Goal: Navigation & Orientation: Find specific page/section

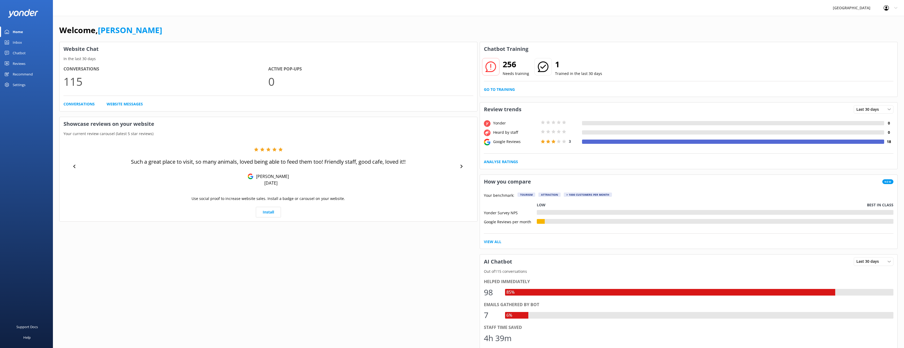
click at [27, 60] on link "Reviews" at bounding box center [26, 63] width 53 height 11
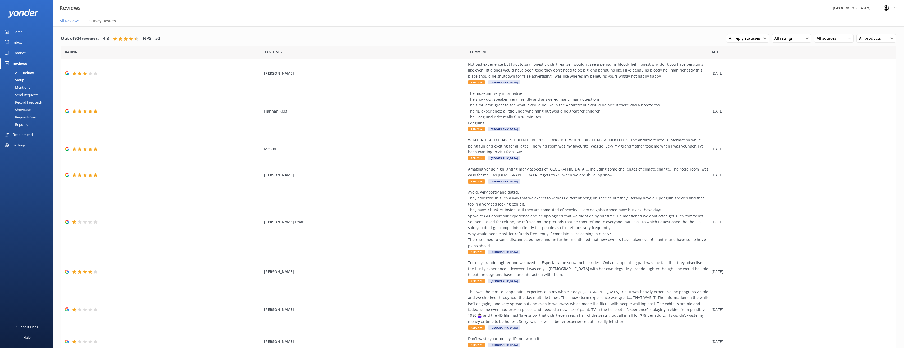
click at [24, 66] on div "Reviews" at bounding box center [20, 63] width 14 height 11
click at [34, 33] on link "Home" at bounding box center [26, 31] width 53 height 11
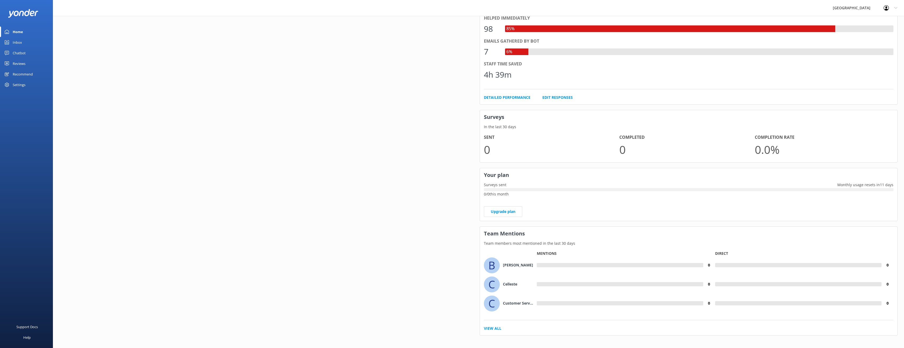
scroll to position [267, 0]
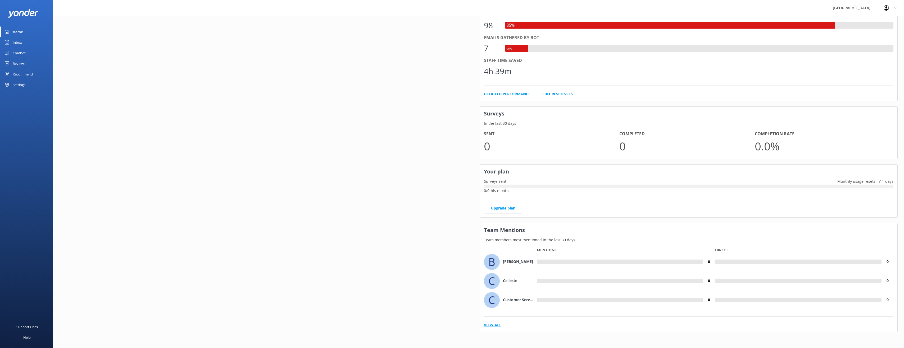
click at [499, 322] on link "View All" at bounding box center [492, 325] width 17 height 6
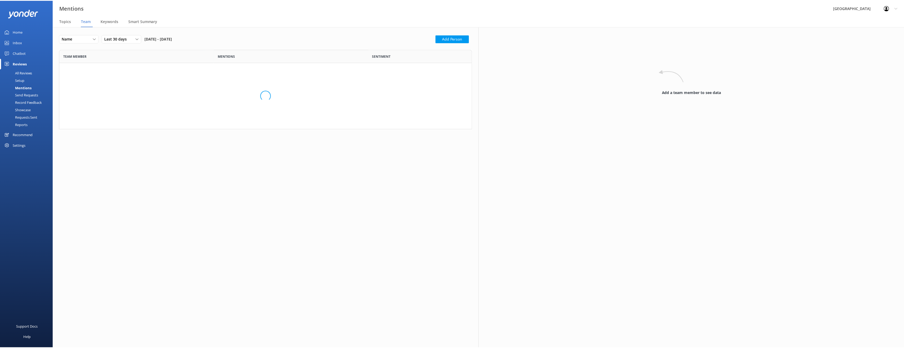
scroll to position [160, 411]
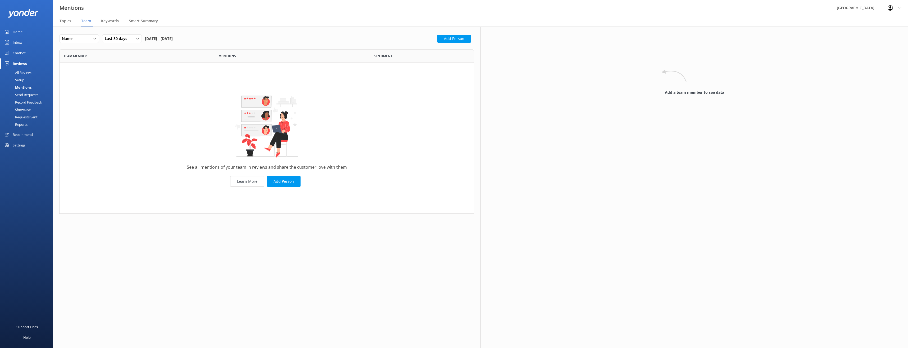
click at [11, 29] on link "Home" at bounding box center [26, 31] width 53 height 11
